Goal: Check status: Check status

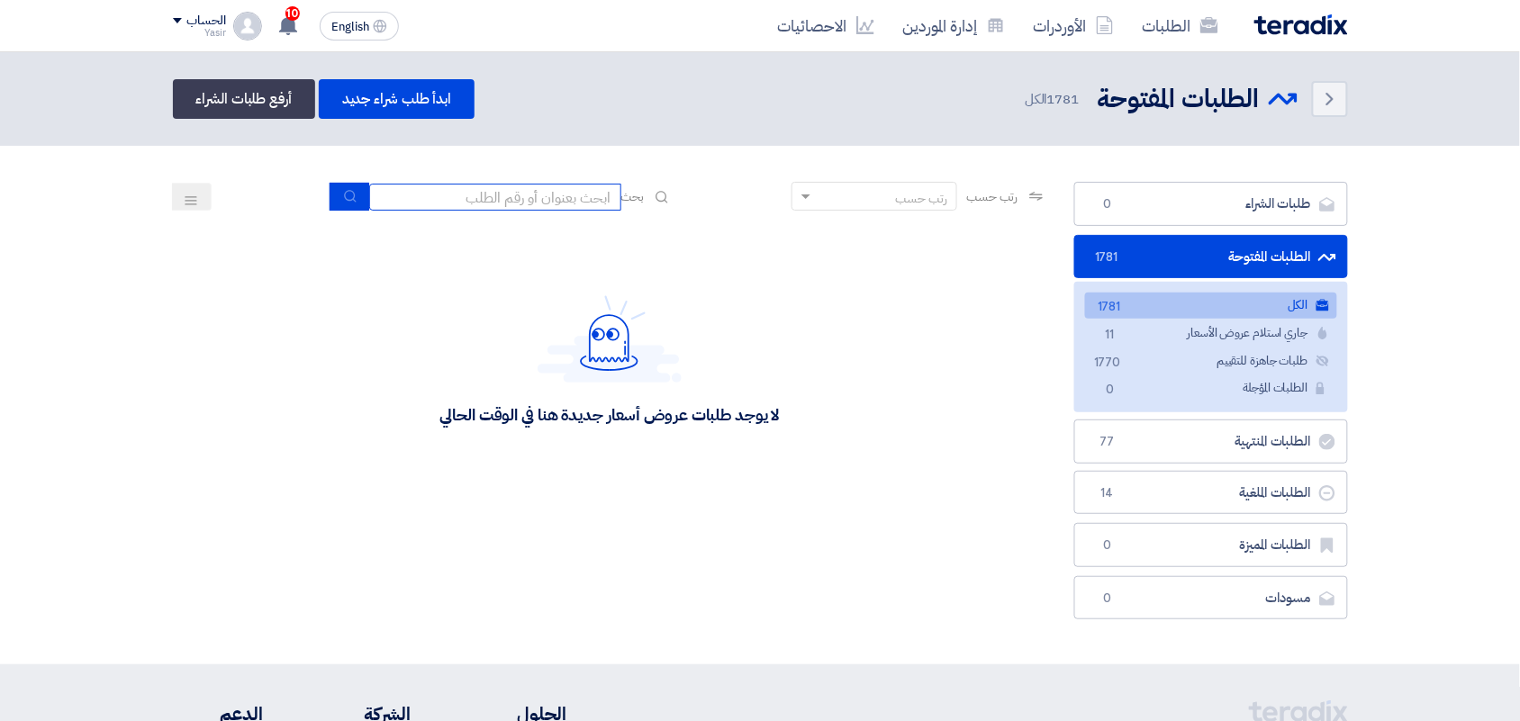
click at [459, 189] on input at bounding box center [495, 197] width 252 height 27
type input "8100015796"
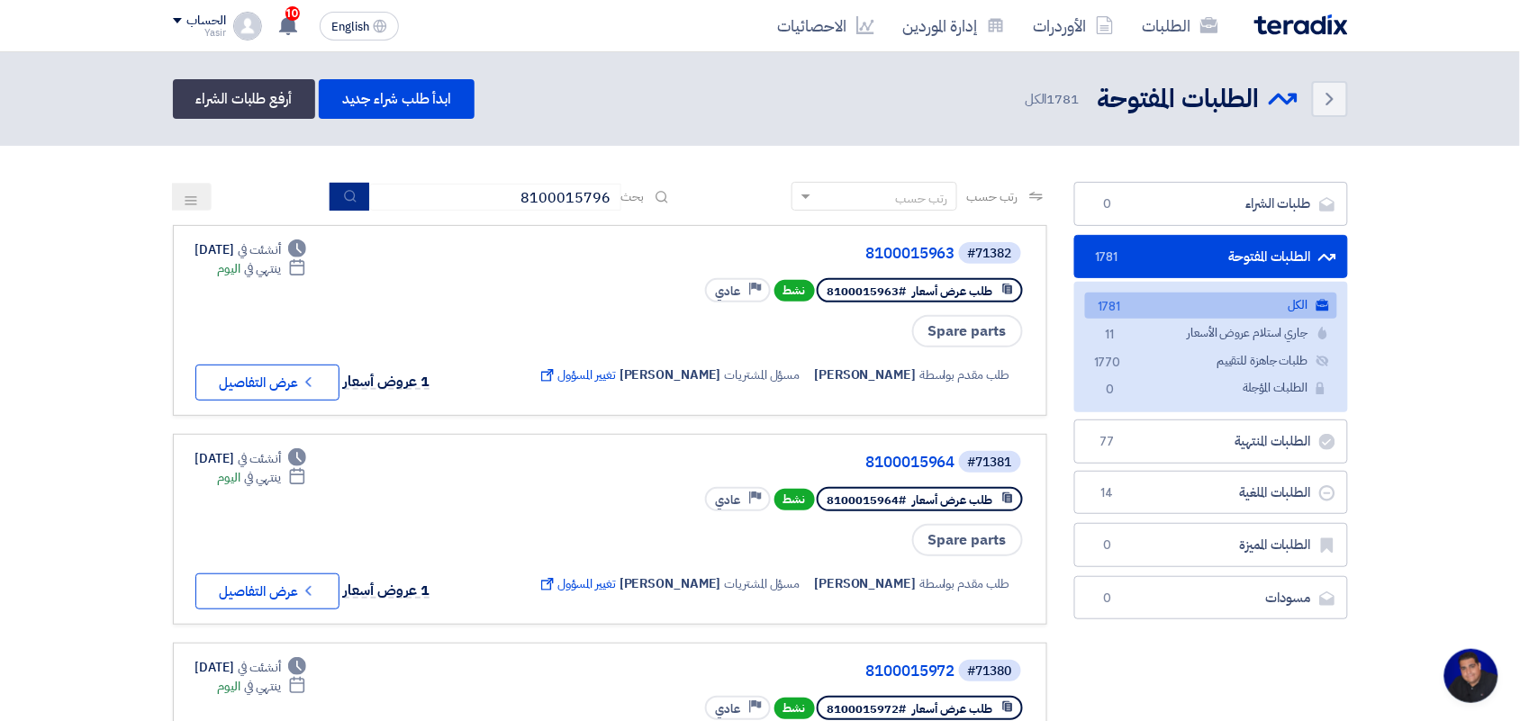
click at [340, 186] on button "submit" at bounding box center [350, 197] width 40 height 28
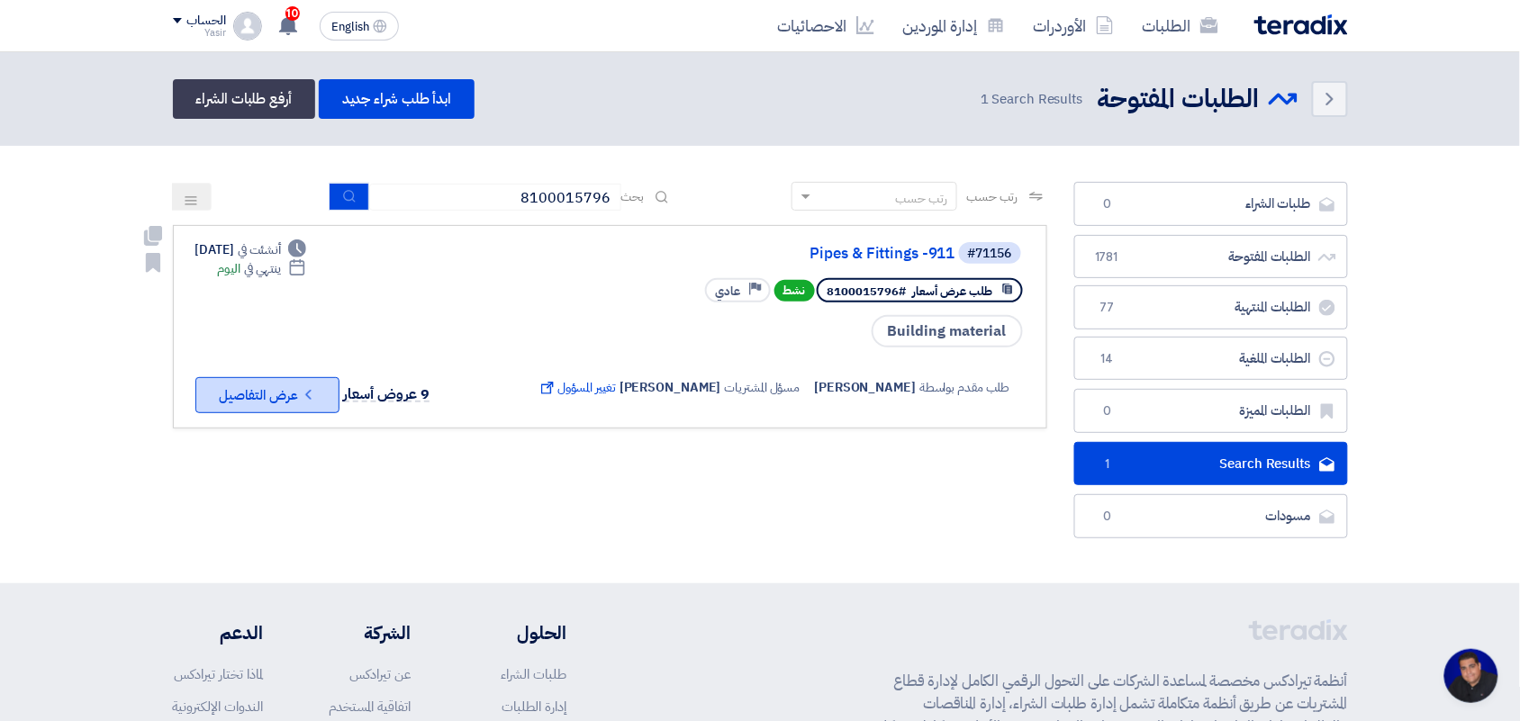
click at [263, 390] on button "Check details عرض التفاصيل" at bounding box center [267, 395] width 144 height 36
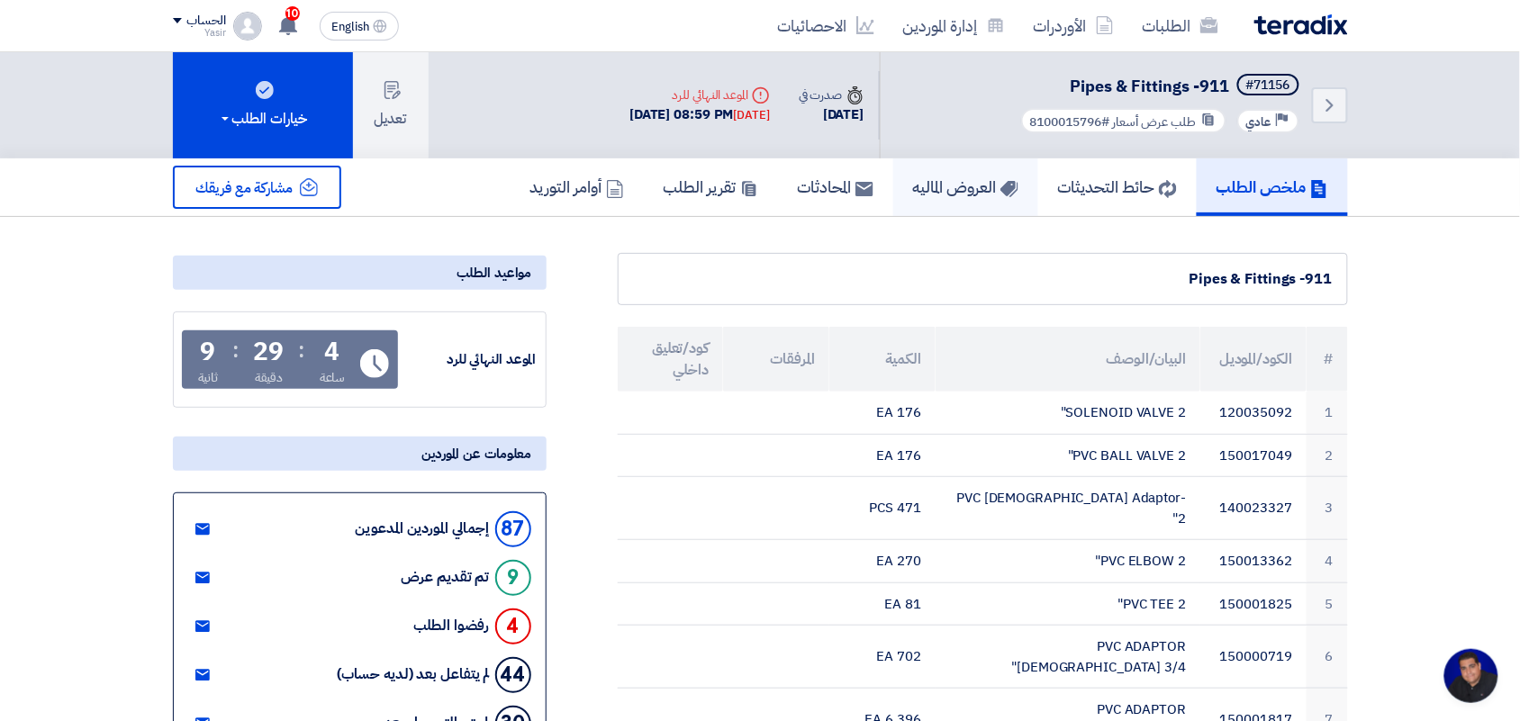
click at [987, 169] on link "العروض الماليه" at bounding box center [965, 188] width 145 height 58
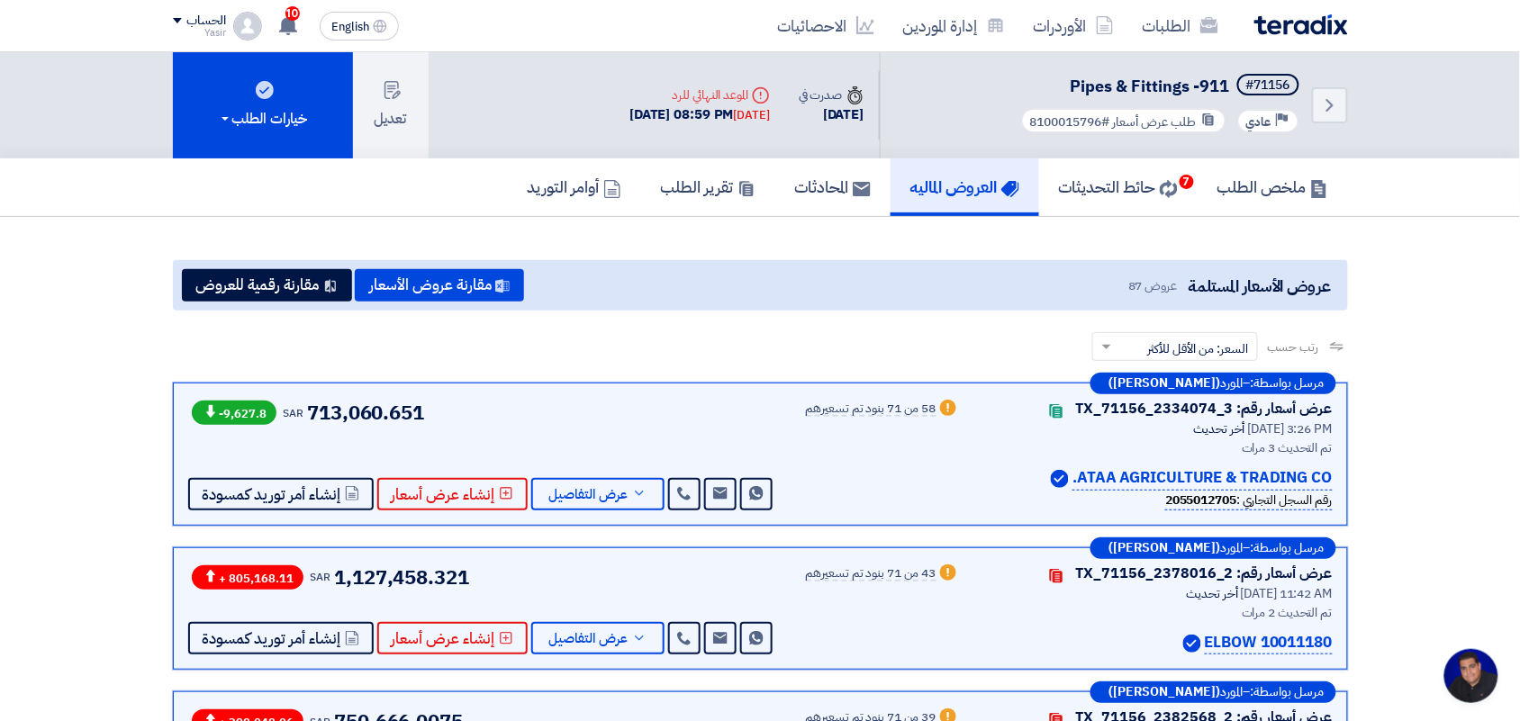
scroll to position [1267, 0]
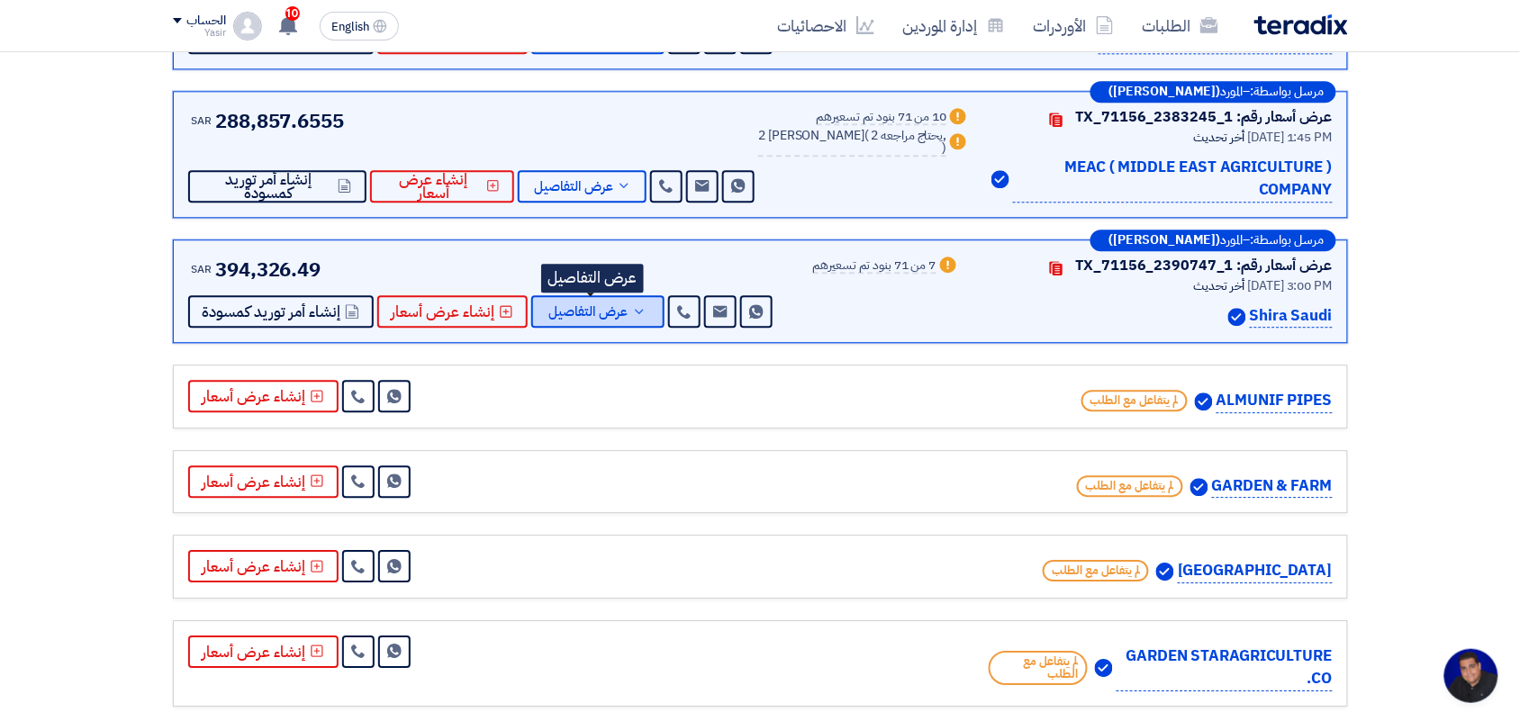
click at [577, 319] on span "عرض التفاصيل" at bounding box center [588, 312] width 79 height 14
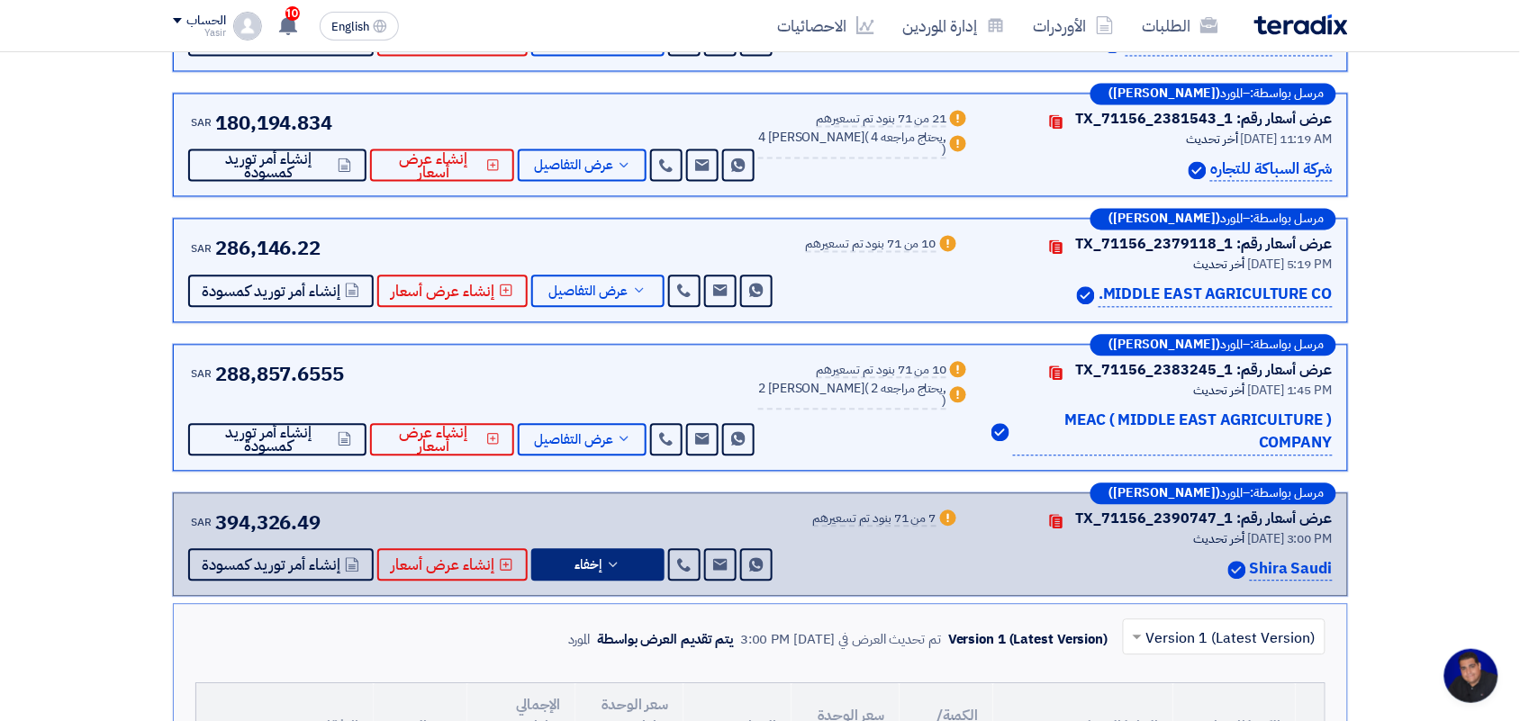
scroll to position [1463, 0]
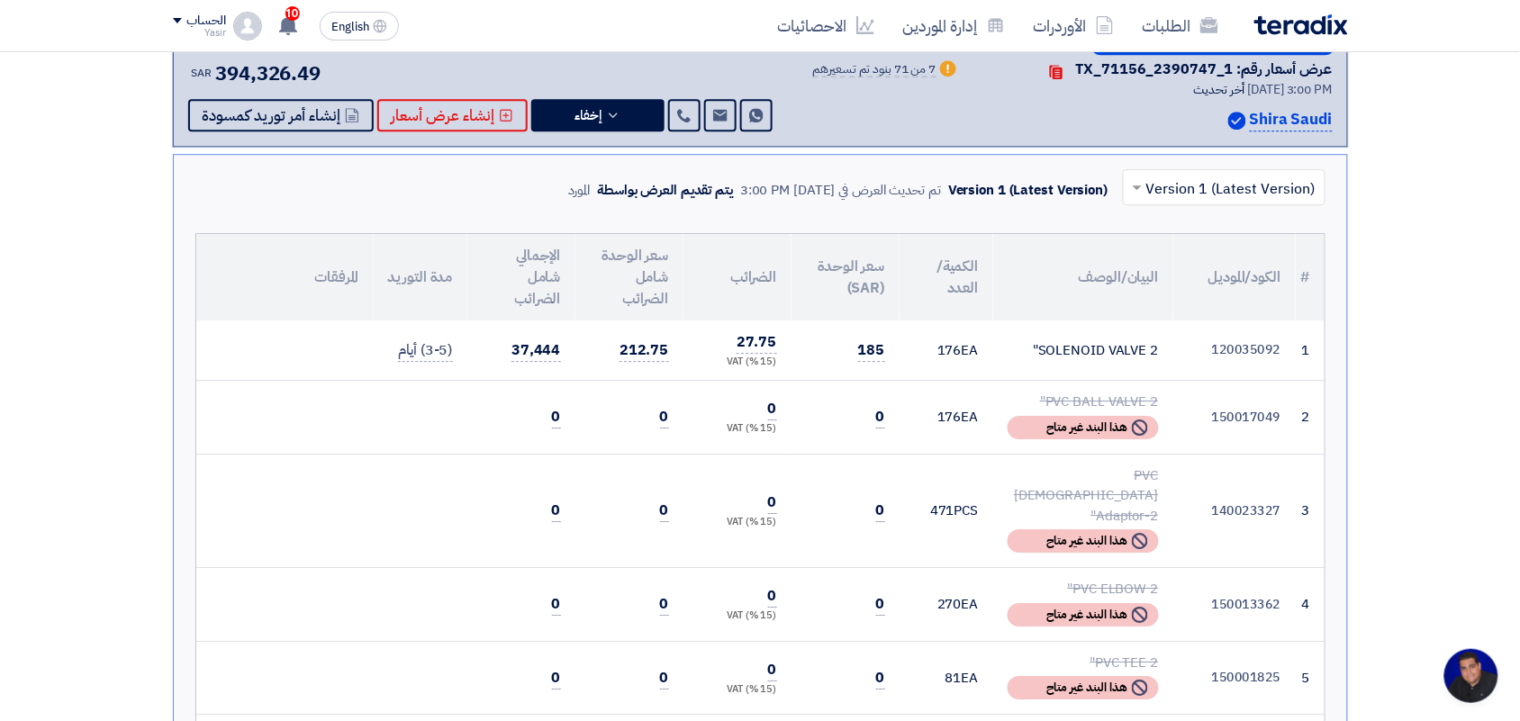
drag, startPoint x: 1042, startPoint y: 354, endPoint x: 1162, endPoint y: 358, distance: 119.8
click at [1162, 358] on td "SOLENOID VALVE 2"" at bounding box center [1083, 351] width 180 height 60
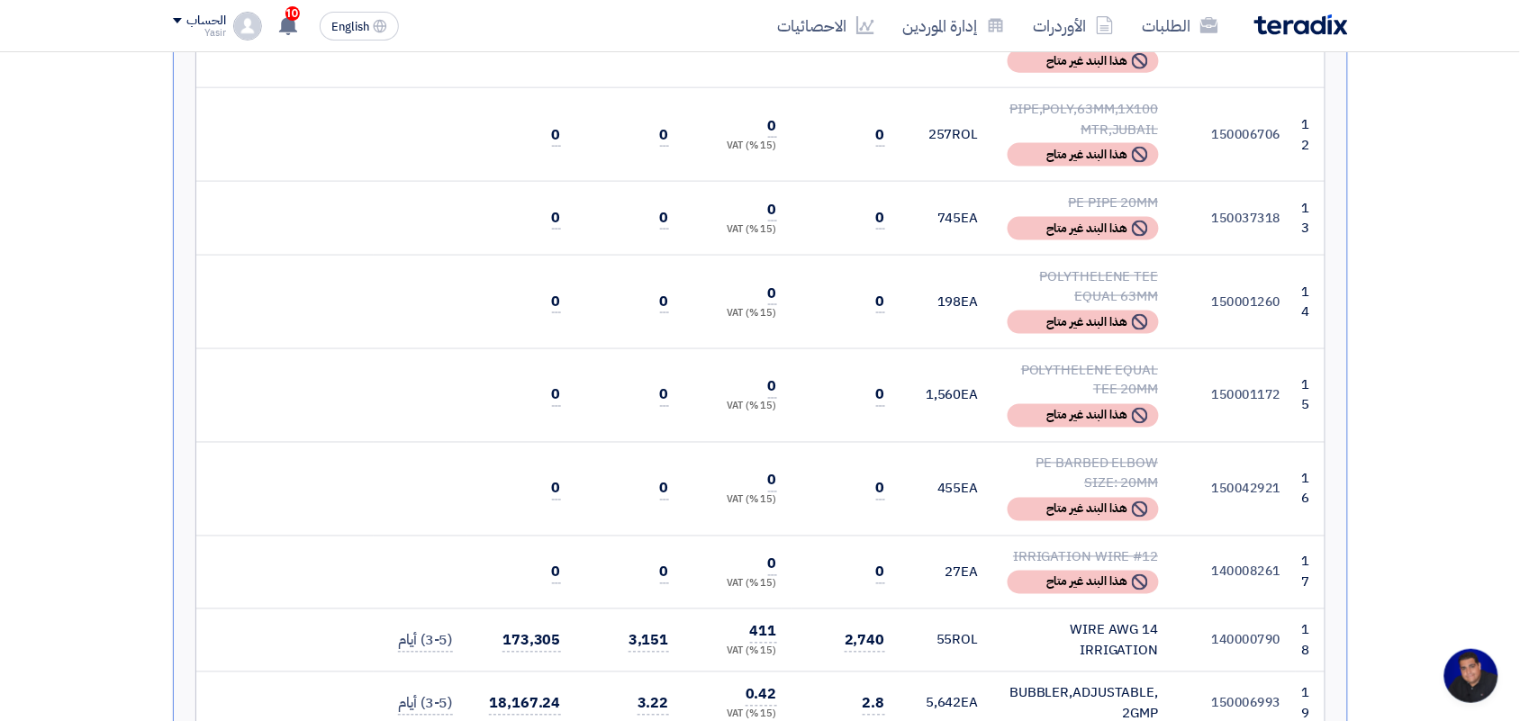
scroll to position [2702, 0]
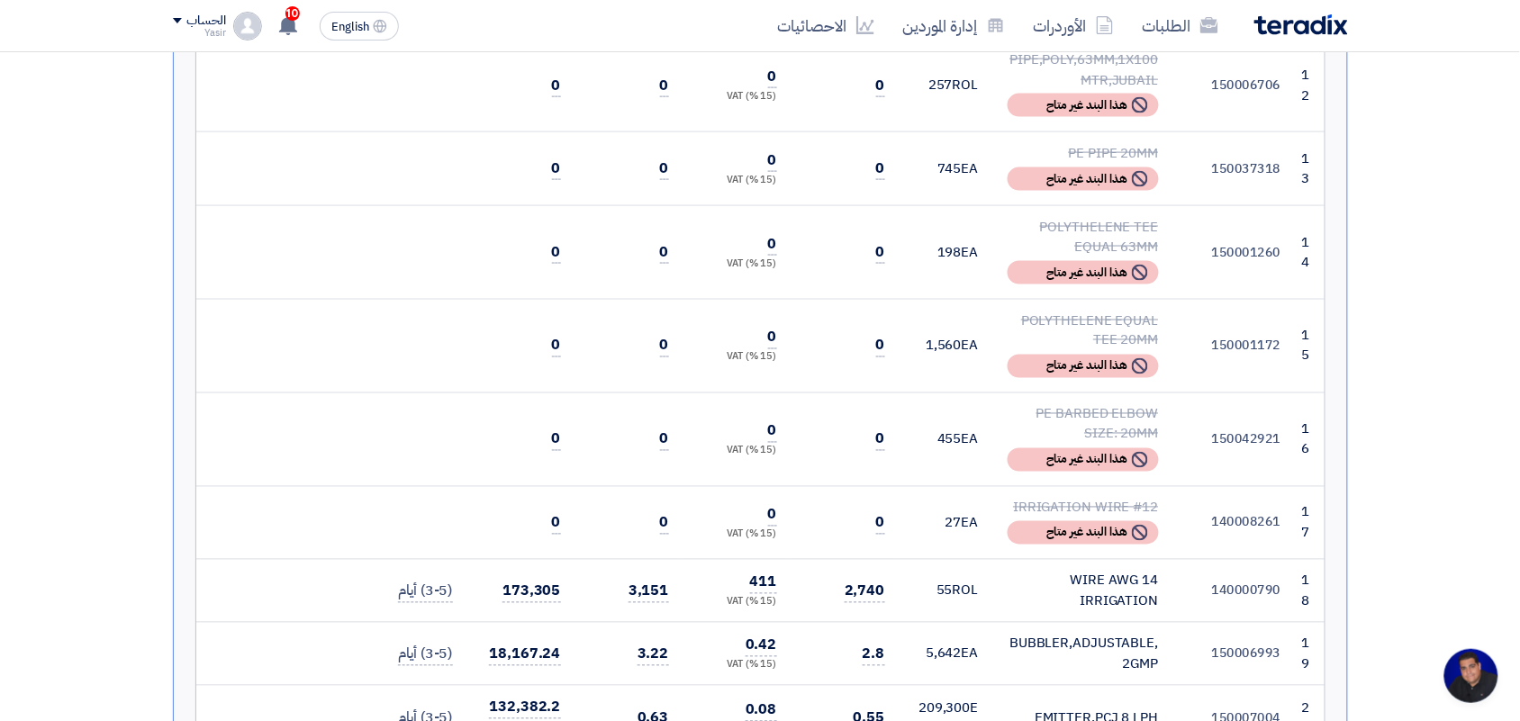
drag, startPoint x: 1166, startPoint y: 492, endPoint x: 1068, endPoint y: 462, distance: 102.6
click at [1068, 560] on td "WIRE AWG 14 IRRIGATION" at bounding box center [1083, 591] width 180 height 63
click at [1148, 571] on div "WIRE AWG 14 IRRIGATION" at bounding box center [1083, 591] width 151 height 41
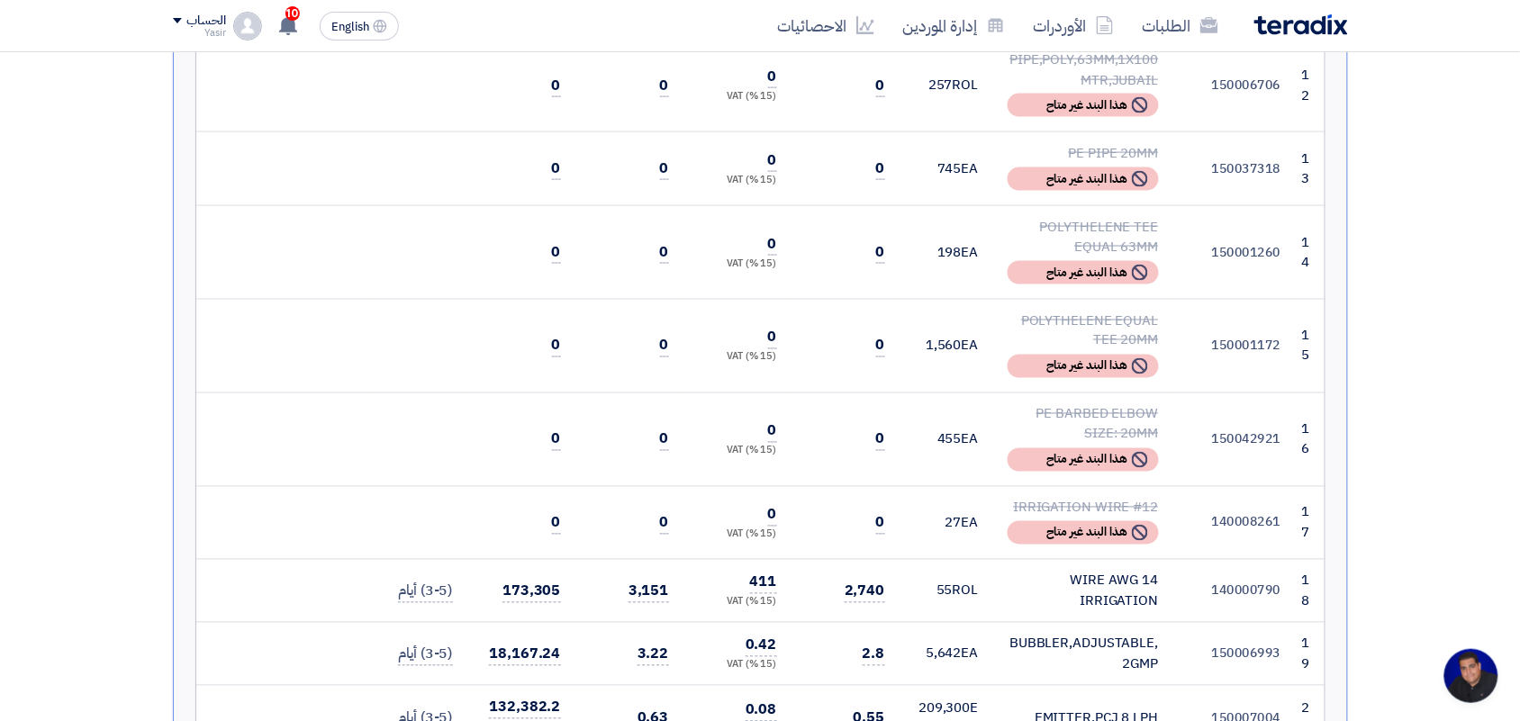
click at [1148, 571] on div "WIRE AWG 14 IRRIGATION" at bounding box center [1083, 591] width 151 height 41
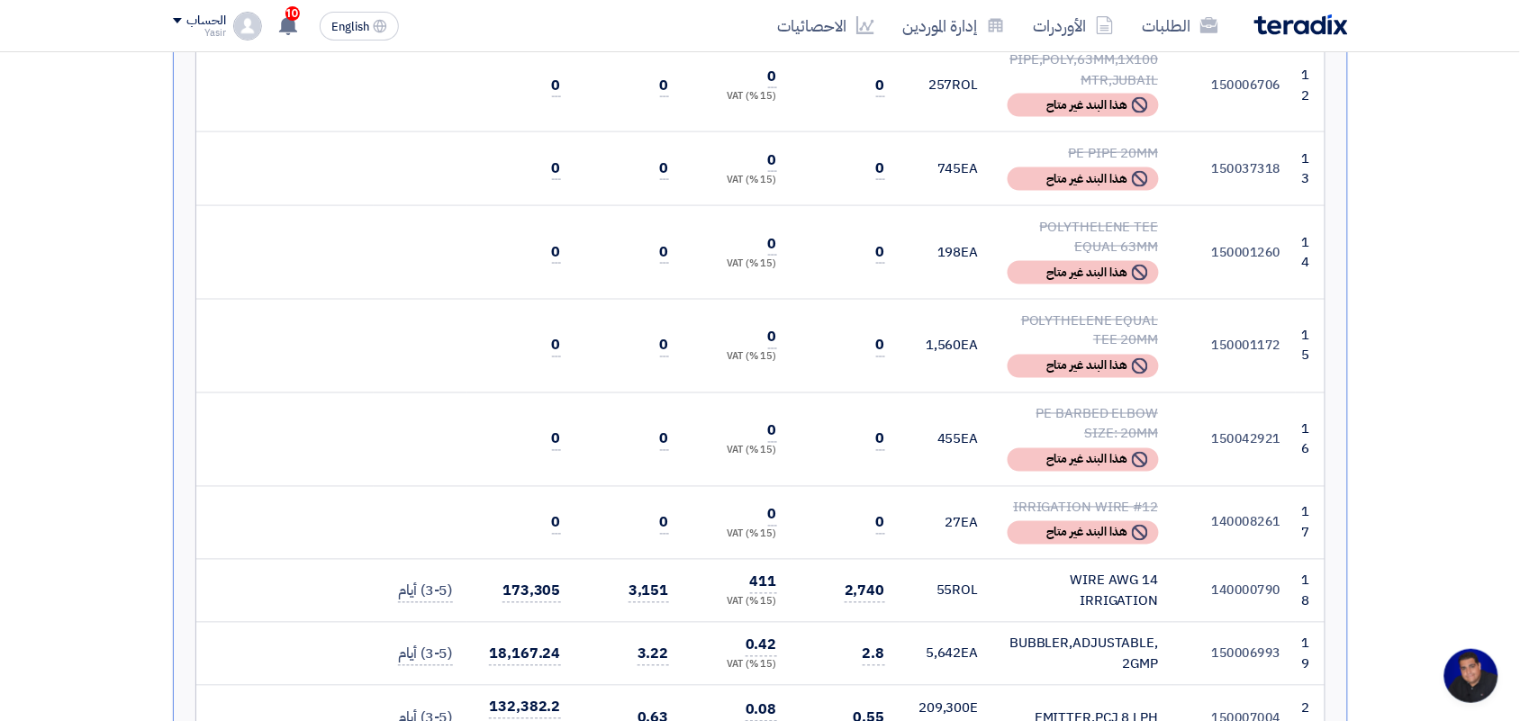
click at [1148, 571] on div "WIRE AWG 14 IRRIGATION" at bounding box center [1083, 591] width 151 height 41
click at [1144, 571] on div "WIRE AWG 14 IRRIGATION" at bounding box center [1083, 591] width 151 height 41
click at [1042, 634] on div "BUBBLER,ADJUSTABLE,2GMP" at bounding box center [1083, 654] width 151 height 41
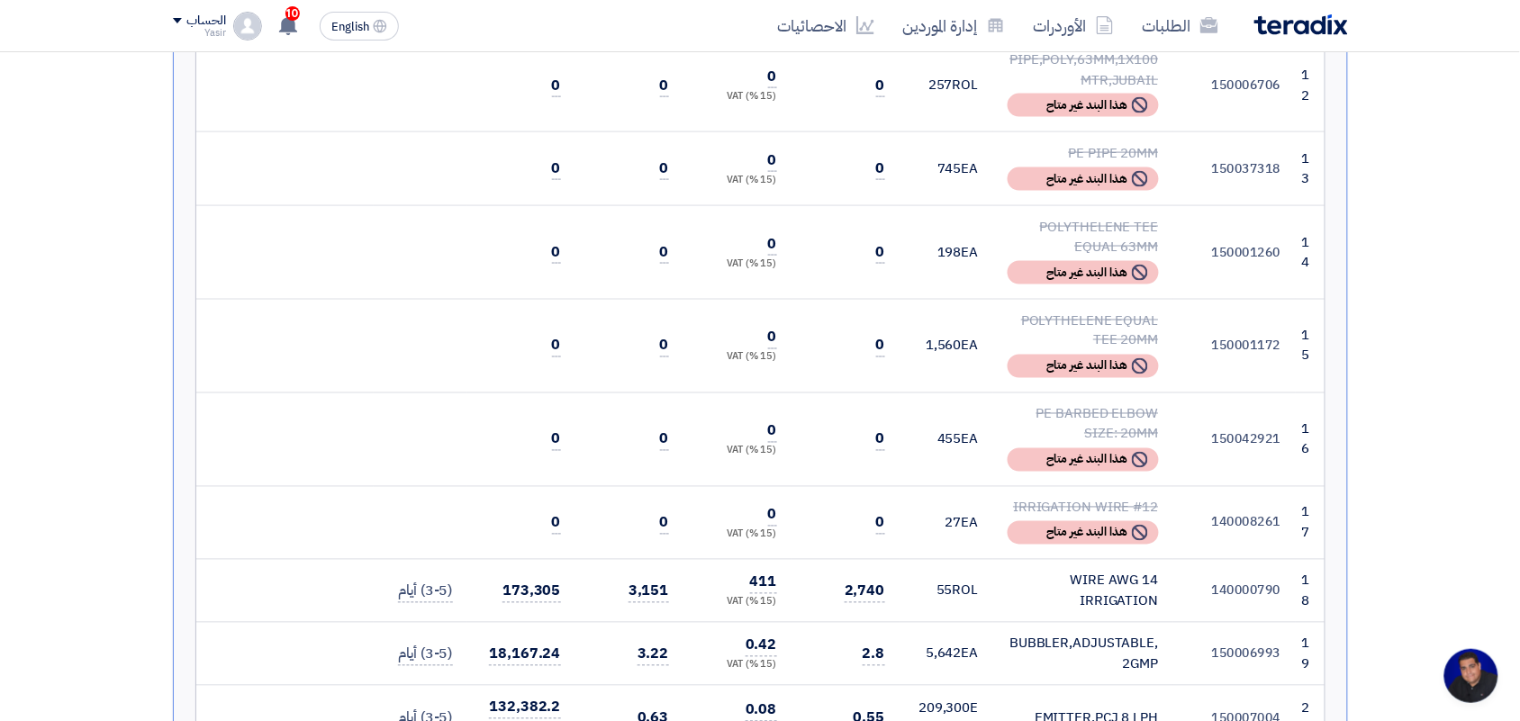
click at [1042, 634] on div "BUBBLER,ADJUSTABLE,2GMP" at bounding box center [1083, 654] width 151 height 41
click at [1040, 634] on div "BUBBLER,ADJUSTABLE,2GMP" at bounding box center [1083, 654] width 151 height 41
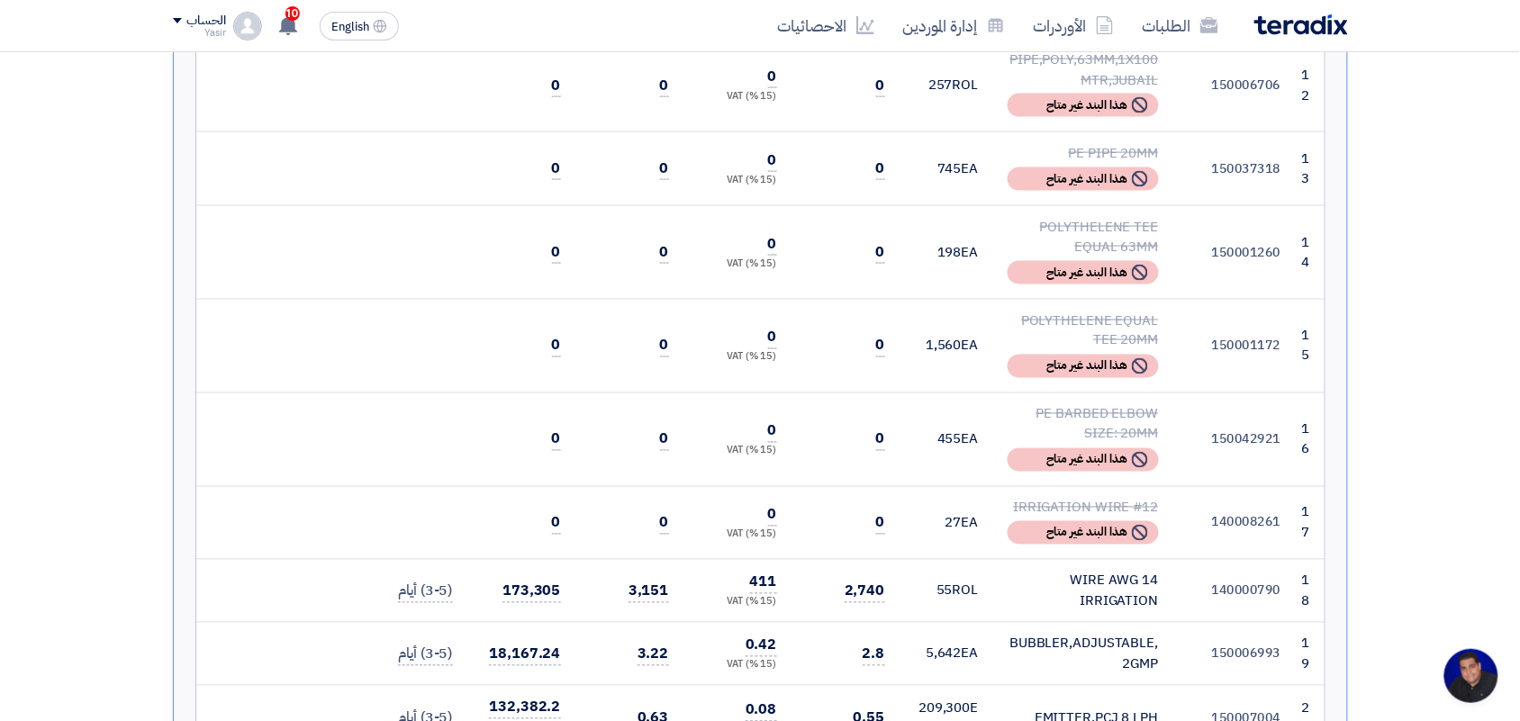
click at [1137, 634] on div "BUBBLER,ADJUSTABLE,2GMP" at bounding box center [1083, 654] width 151 height 41
click at [1099, 709] on div "EMITTER,PCJ 8 LPH" at bounding box center [1083, 719] width 151 height 21
click at [1097, 709] on div "EMITTER,PCJ 8 LPH" at bounding box center [1083, 719] width 151 height 21
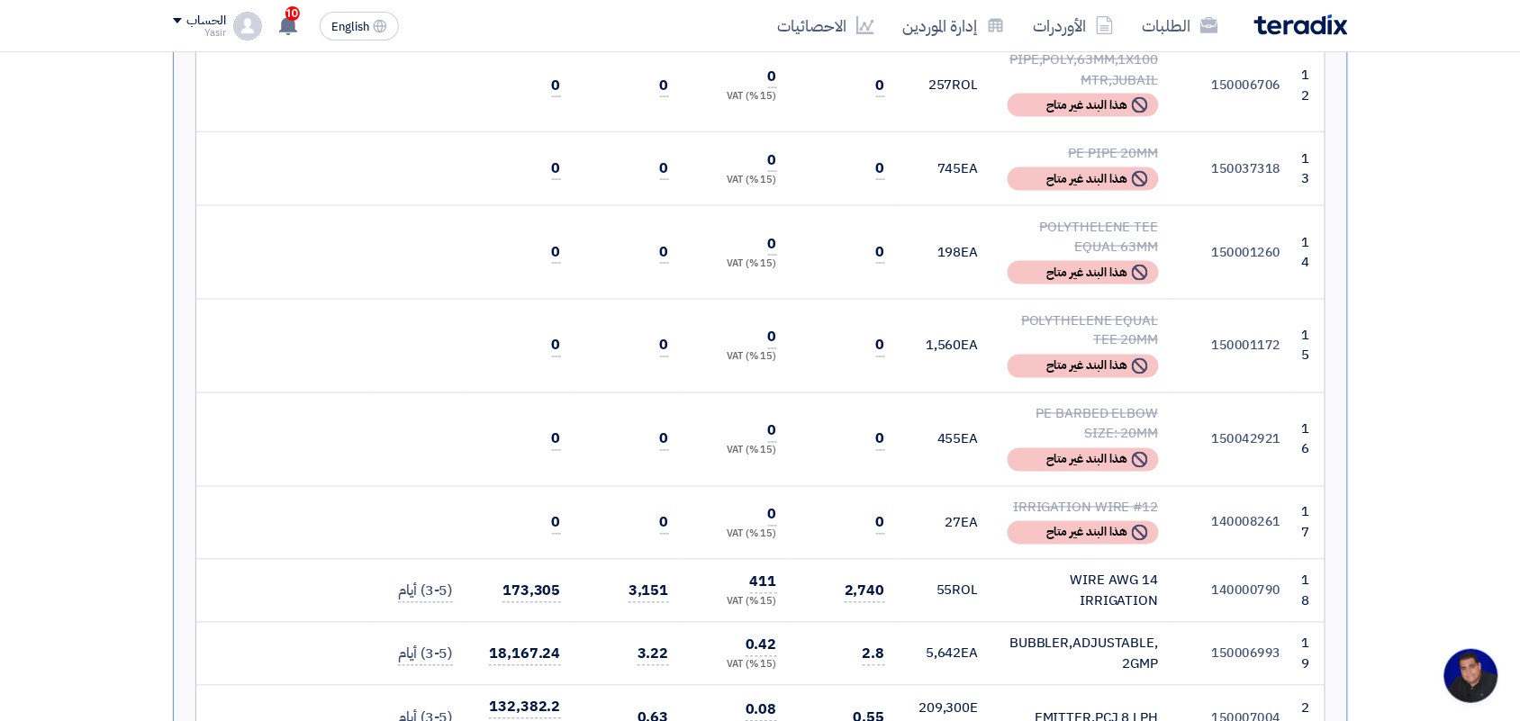
click at [1096, 709] on div "EMITTER,PCJ 8 LPH" at bounding box center [1083, 719] width 151 height 21
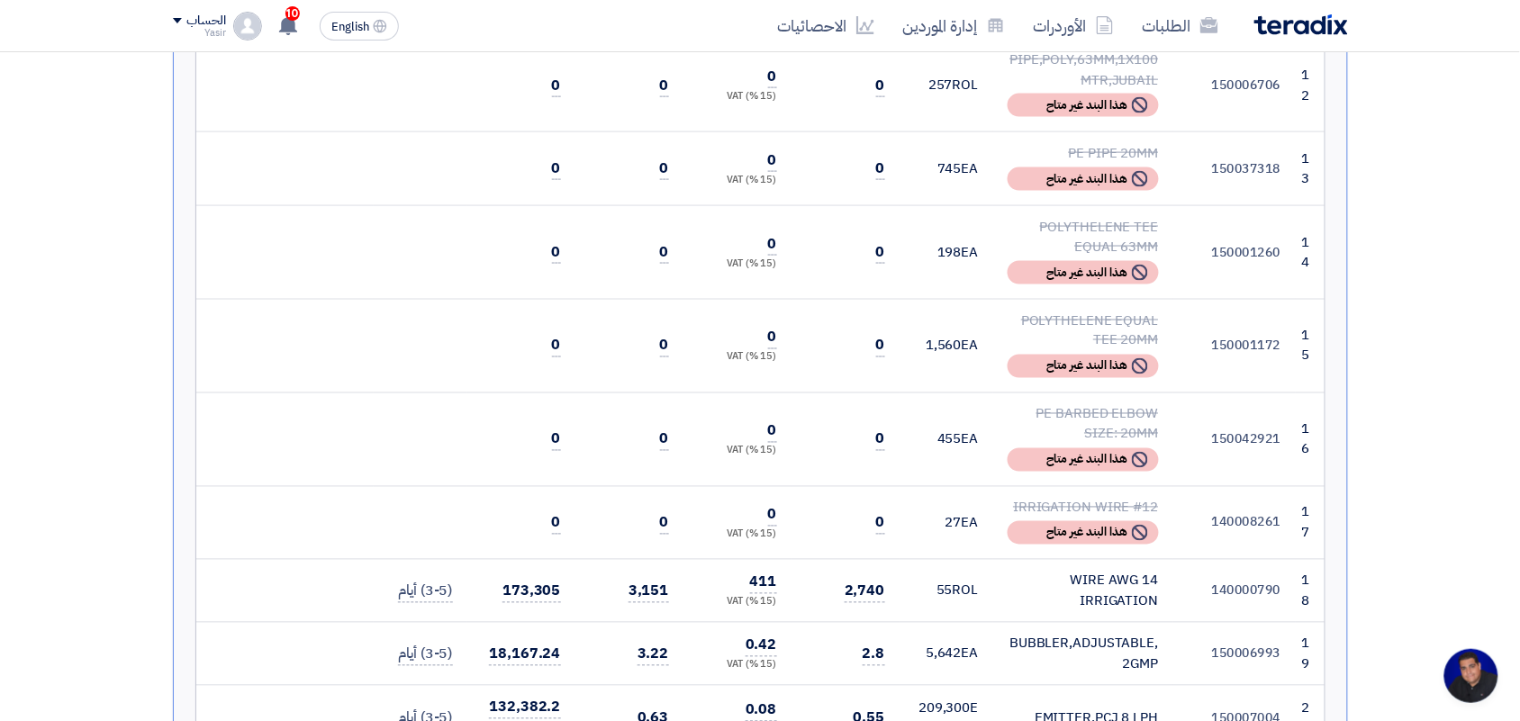
click at [1087, 709] on div "EMITTER,PCJ 8 LPH" at bounding box center [1083, 719] width 151 height 21
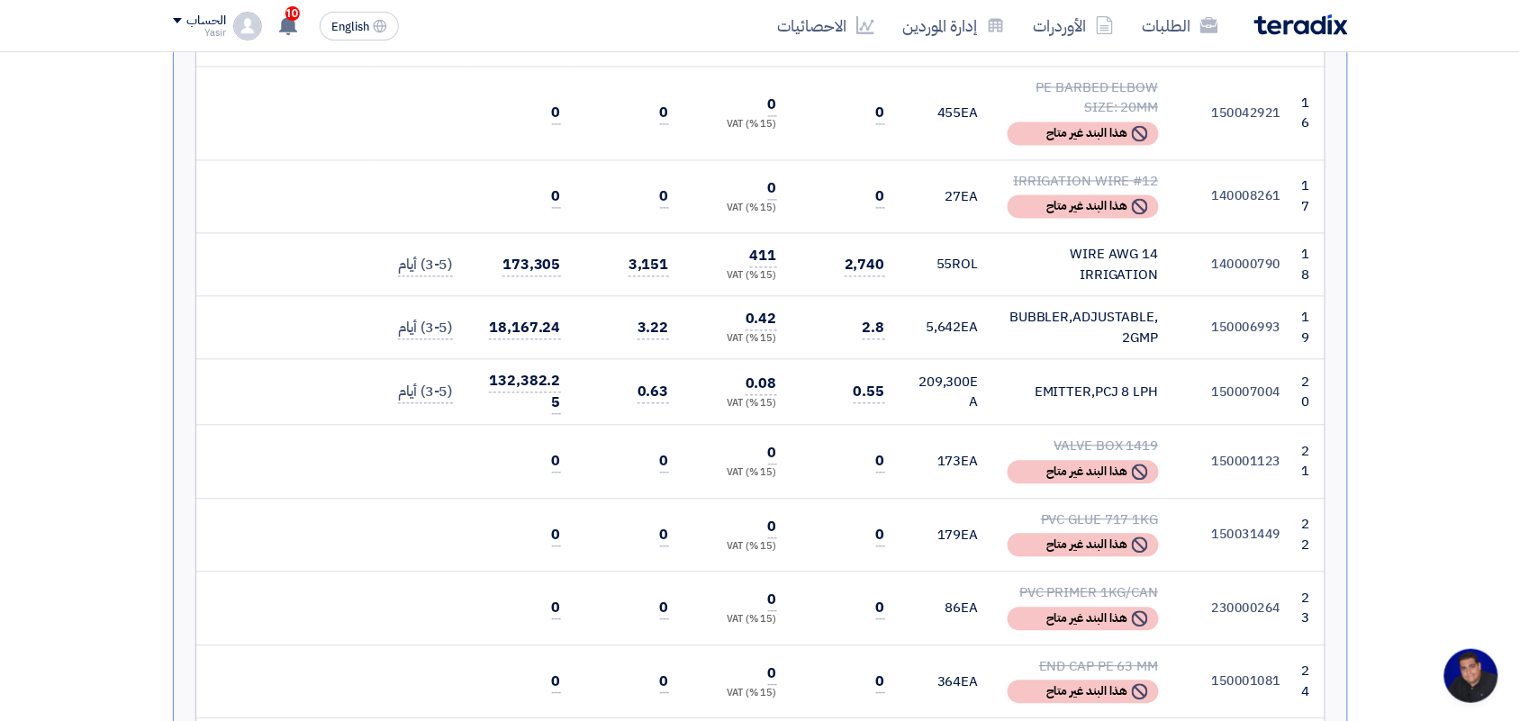
scroll to position [3265, 0]
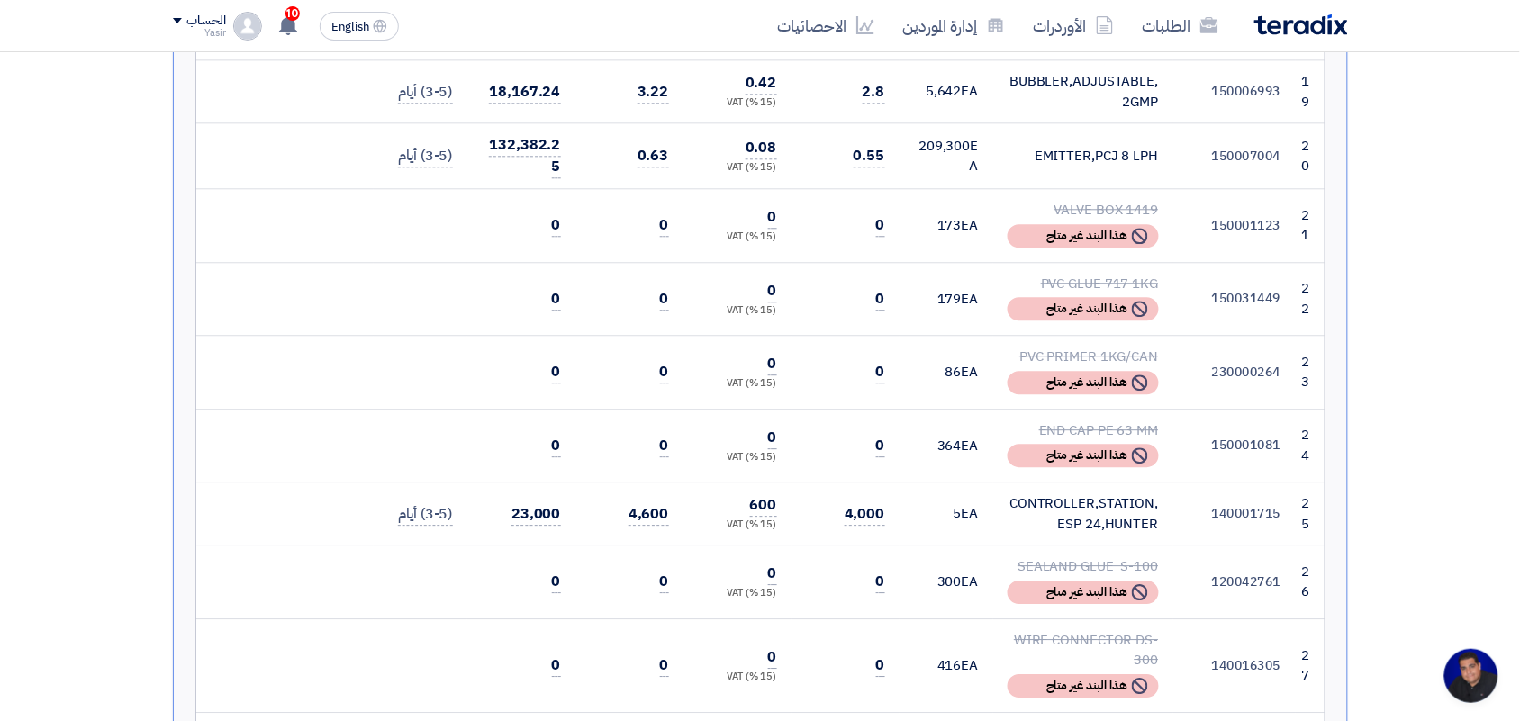
click at [1061, 494] on div "CONTROLLER,STATION,ESP 24,HUNTER" at bounding box center [1083, 514] width 151 height 41
click at [1058, 494] on div "CONTROLLER,STATION,ESP 24,HUNTER" at bounding box center [1083, 514] width 151 height 41
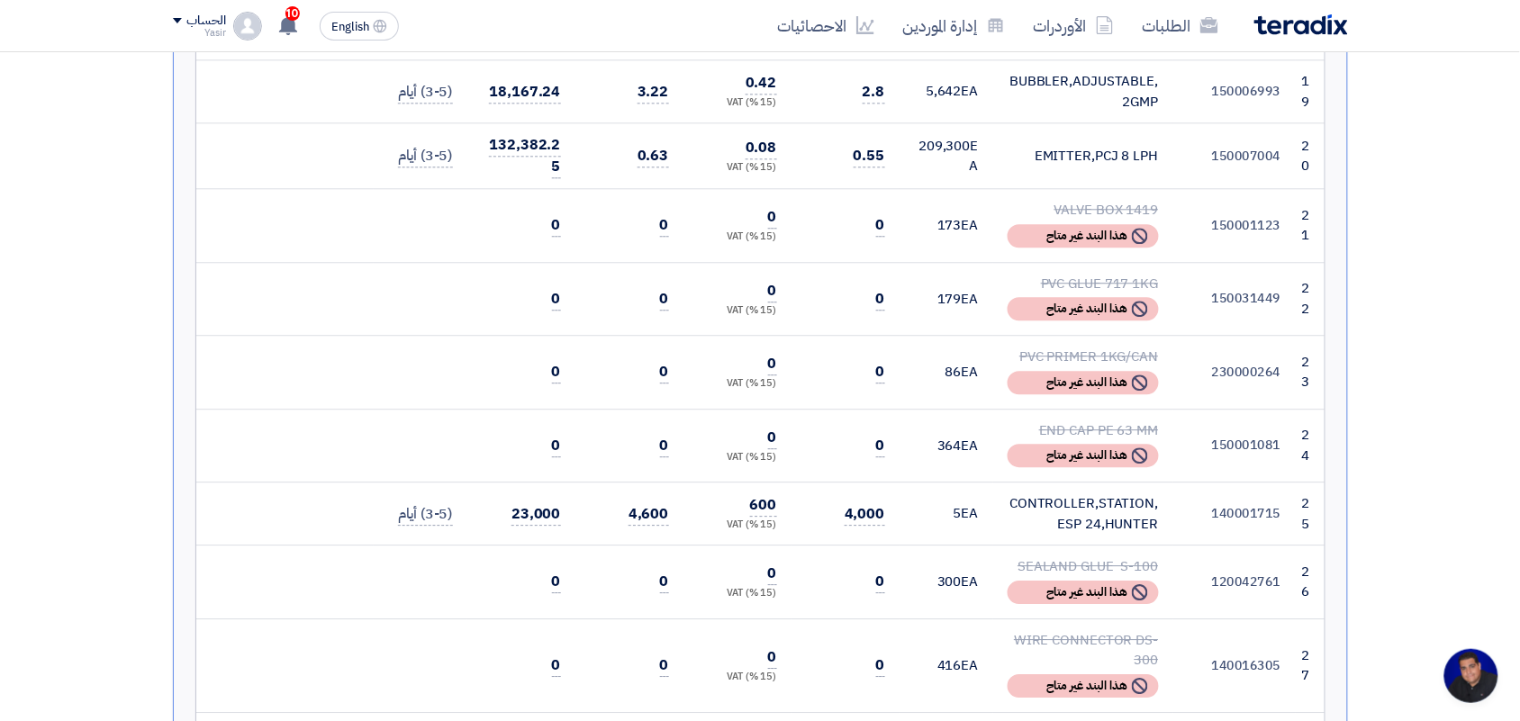
click at [1058, 494] on div "CONTROLLER,STATION,ESP 24,HUNTER" at bounding box center [1083, 514] width 151 height 41
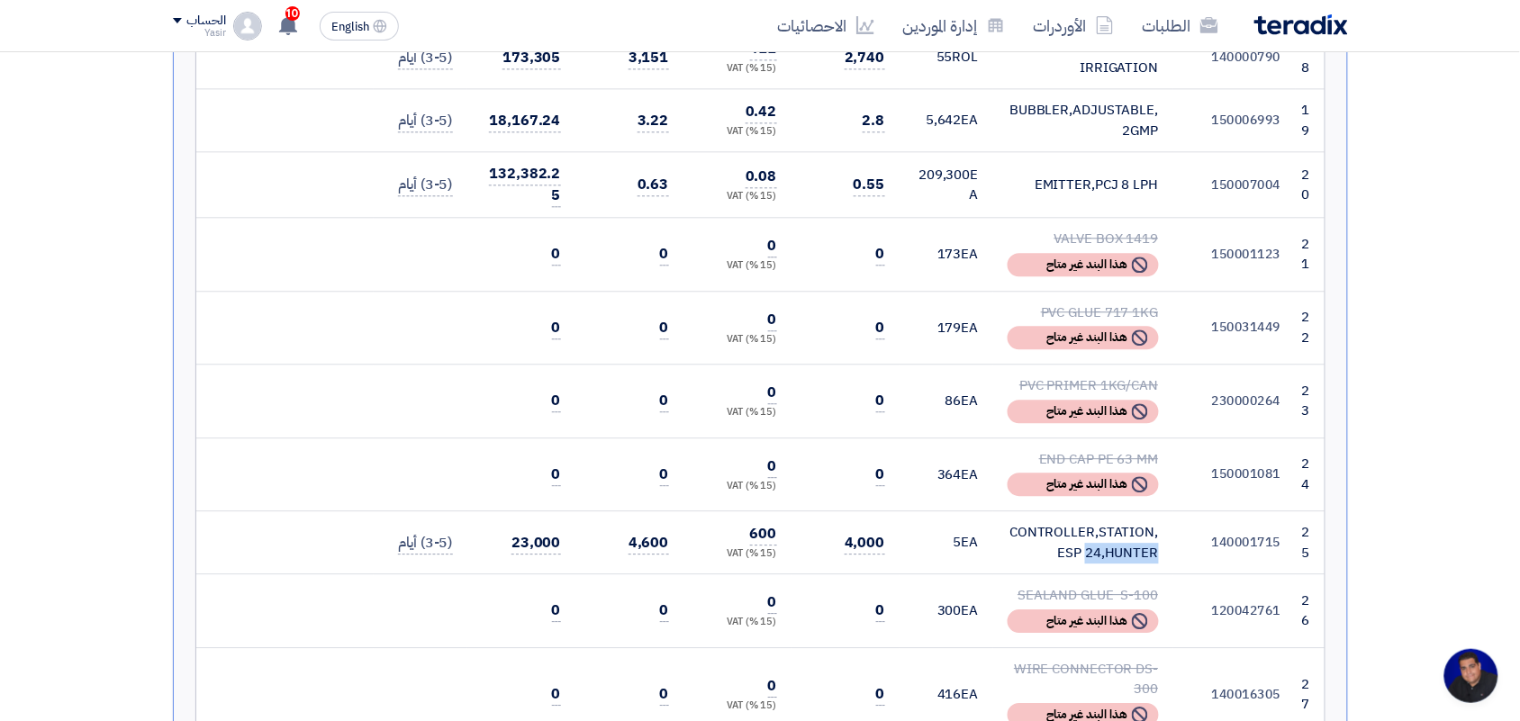
scroll to position [3152, 0]
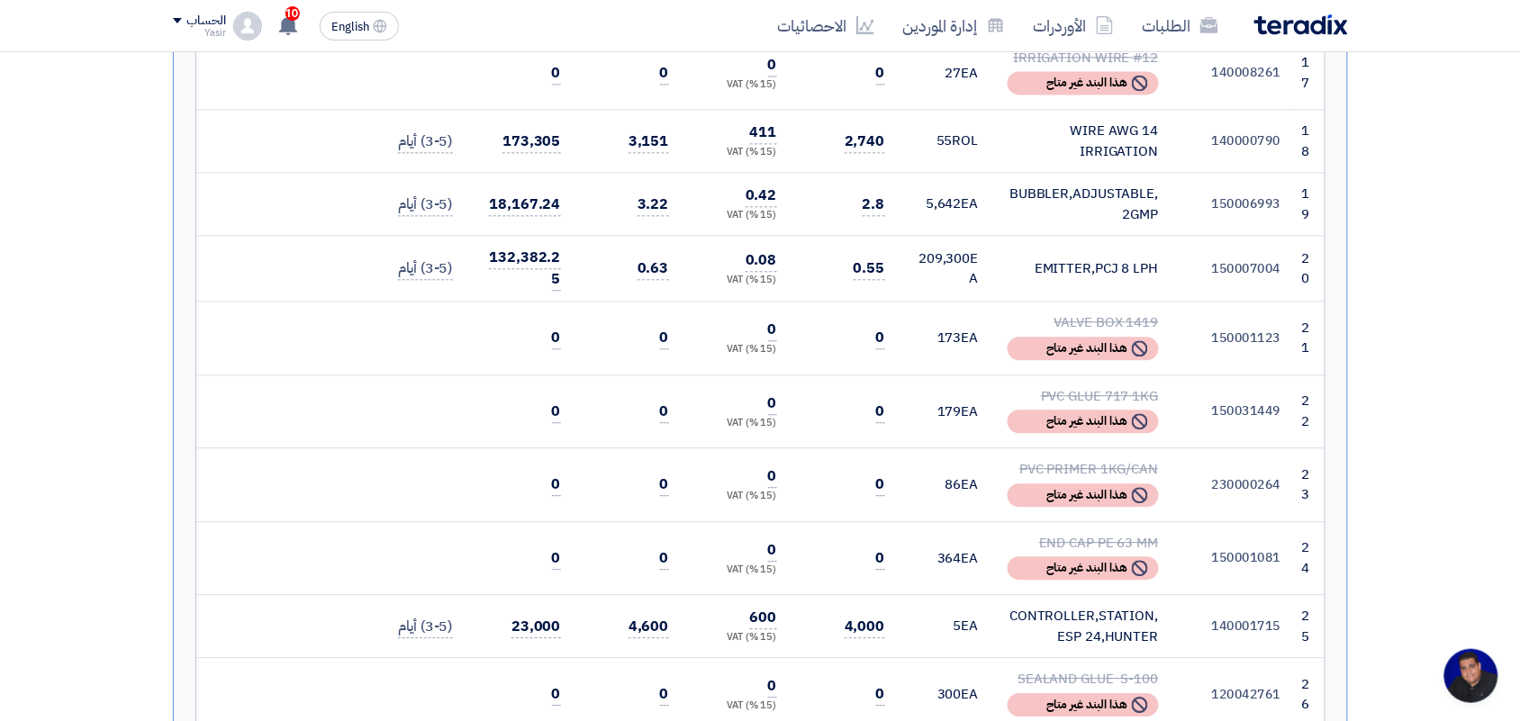
click at [1100, 258] on div "EMITTER,PCJ 8 LPH" at bounding box center [1083, 268] width 151 height 21
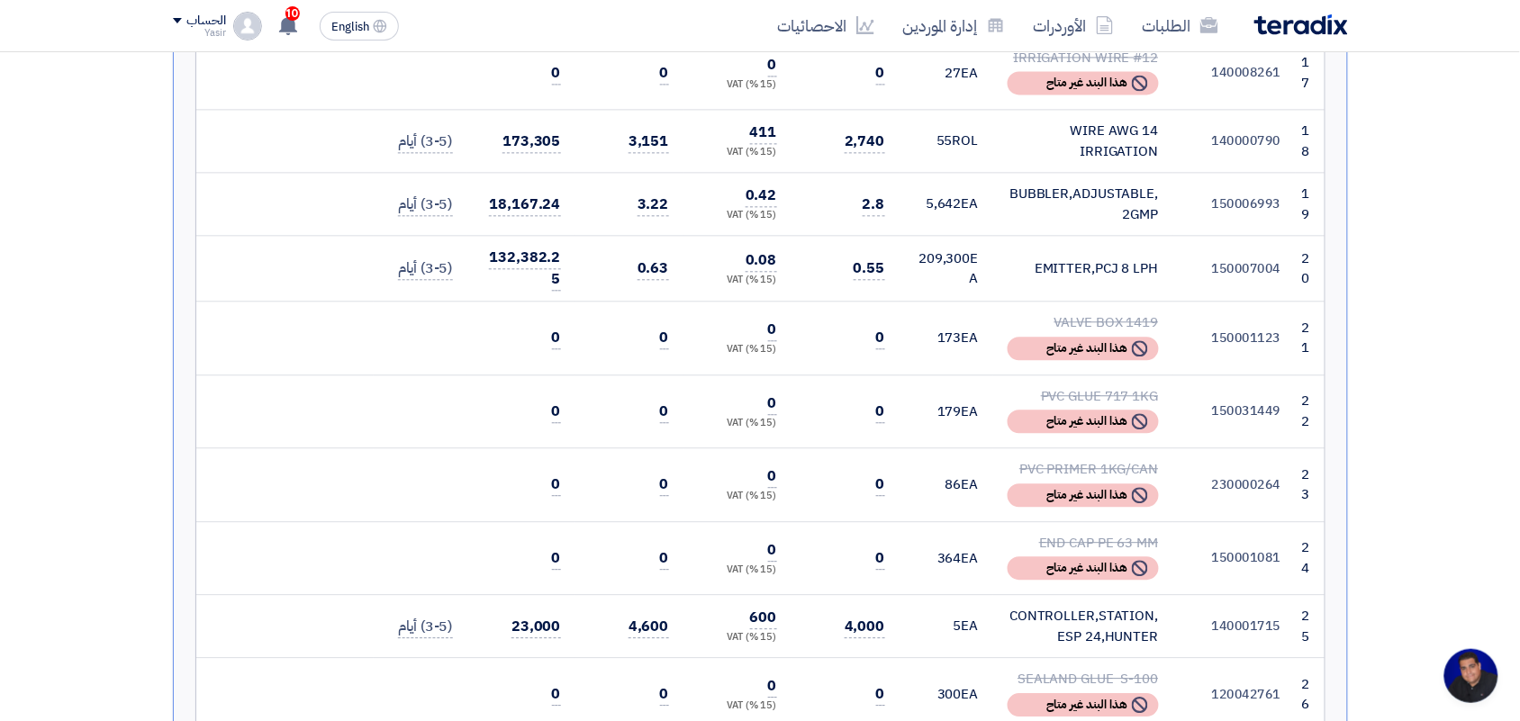
click at [1100, 258] on div "EMITTER,PCJ 8 LPH" at bounding box center [1083, 268] width 151 height 21
click at [1082, 258] on div "EMITTER,PCJ 8 LPH" at bounding box center [1083, 268] width 151 height 21
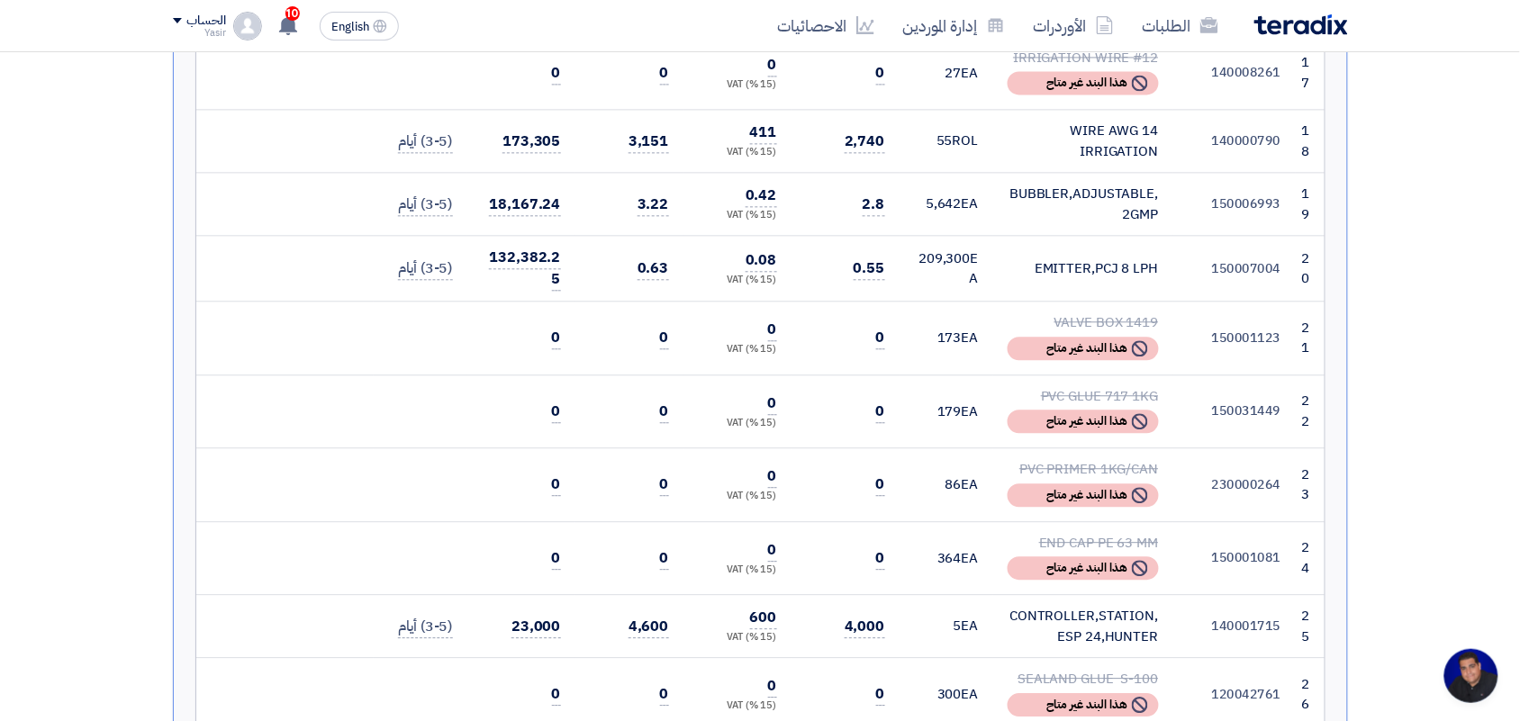
click at [1082, 258] on div "EMITTER,PCJ 8 LPH" at bounding box center [1083, 268] width 151 height 21
click at [1122, 258] on div "EMITTER,PCJ 8 LPH" at bounding box center [1083, 268] width 151 height 21
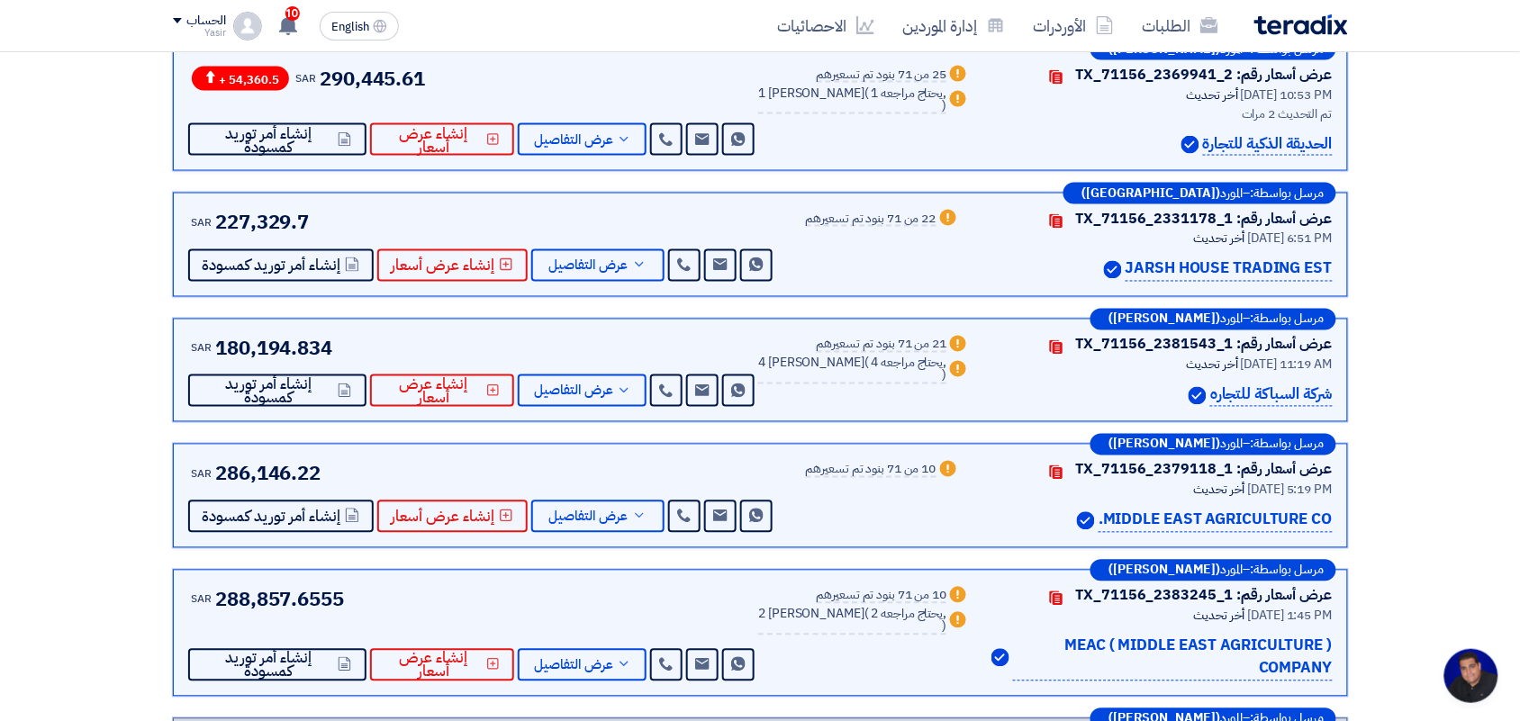
scroll to position [0, 0]
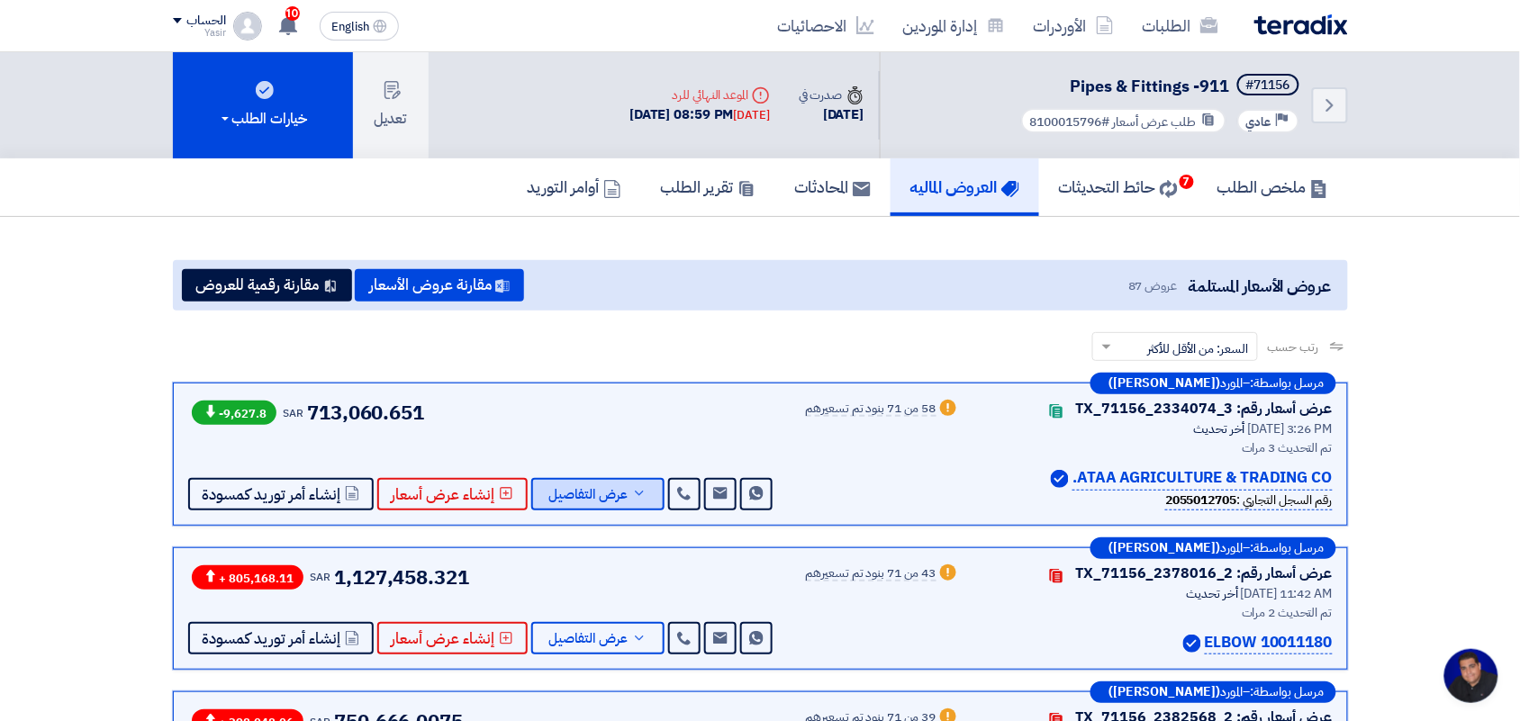
click at [579, 488] on span "عرض التفاصيل" at bounding box center [588, 495] width 79 height 14
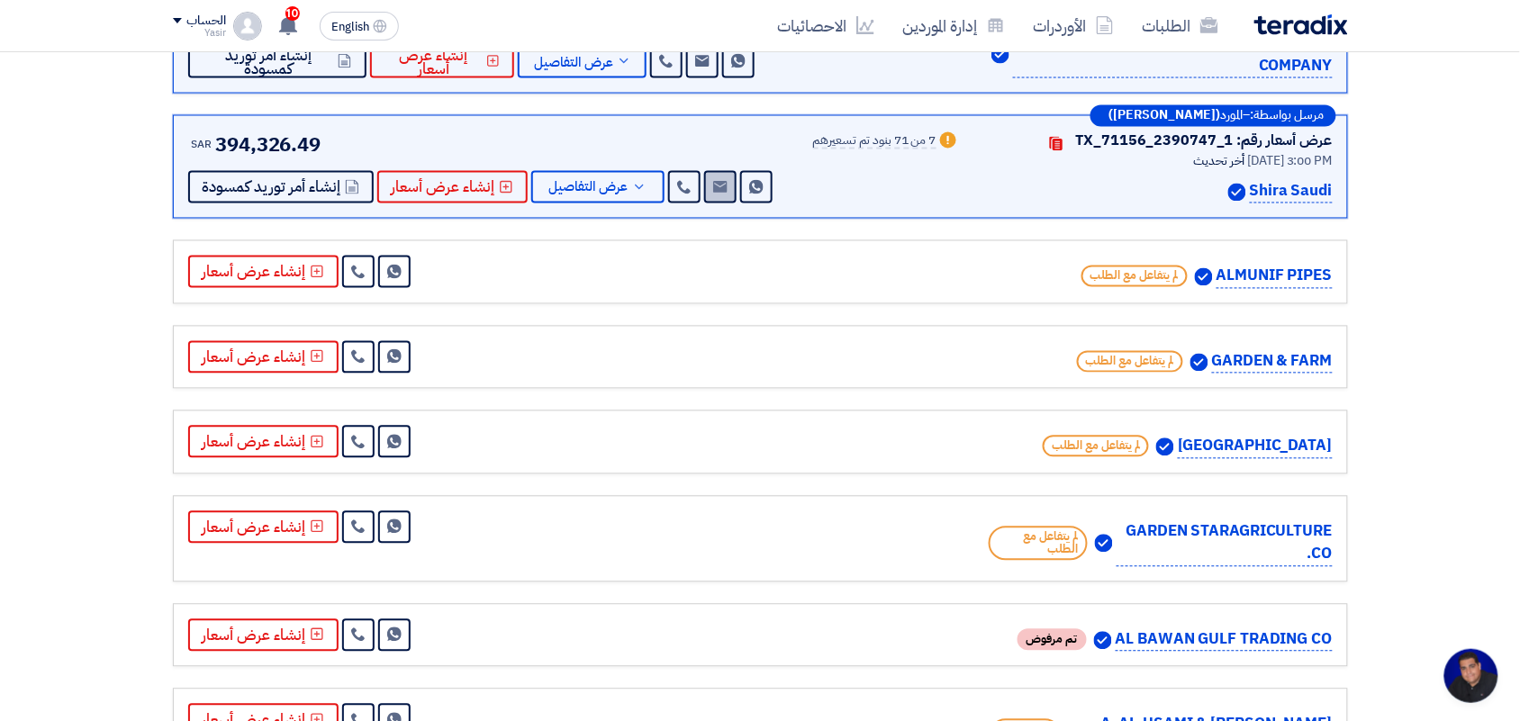
scroll to position [6529, 0]
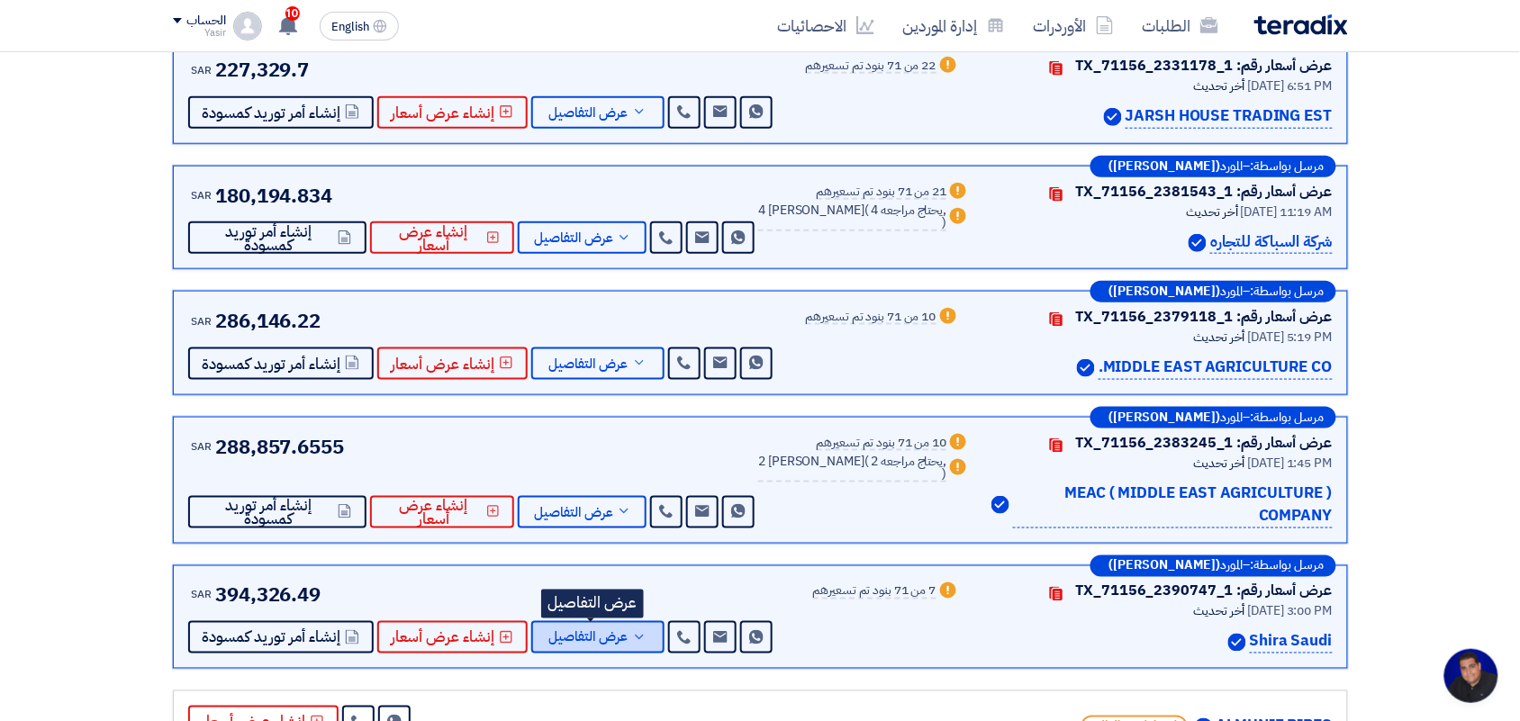
click at [594, 631] on span "عرض التفاصيل" at bounding box center [588, 638] width 79 height 14
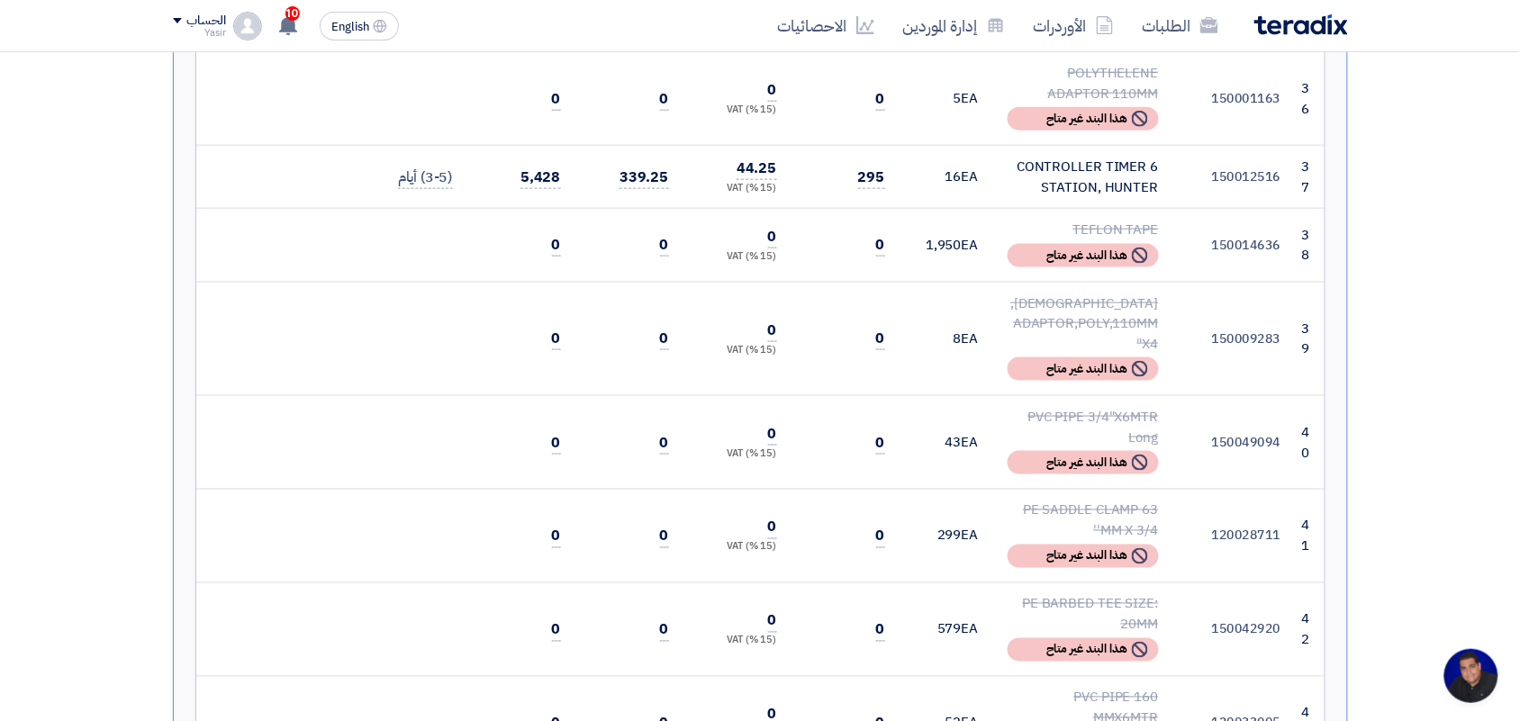
scroll to position [4575, 0]
